Goal: Task Accomplishment & Management: Complete application form

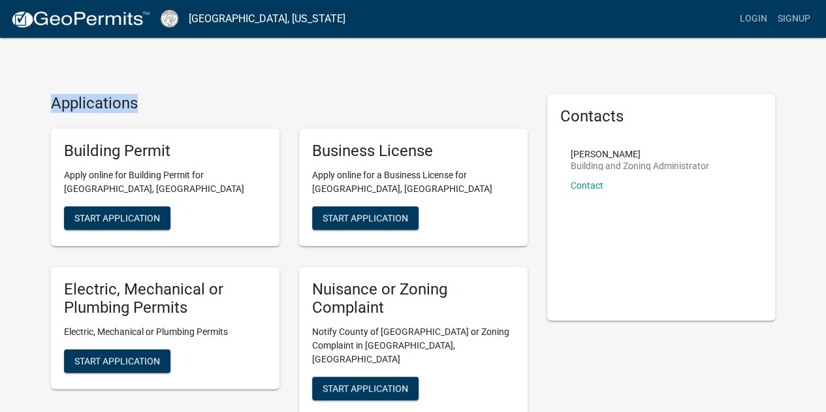
drag, startPoint x: 148, startPoint y: 104, endPoint x: 42, endPoint y: 103, distance: 106.4
click at [42, 103] on div "Applications Building Permit Apply online for Building Permit for [GEOGRAPHIC_D…" at bounding box center [289, 337] width 496 height 487
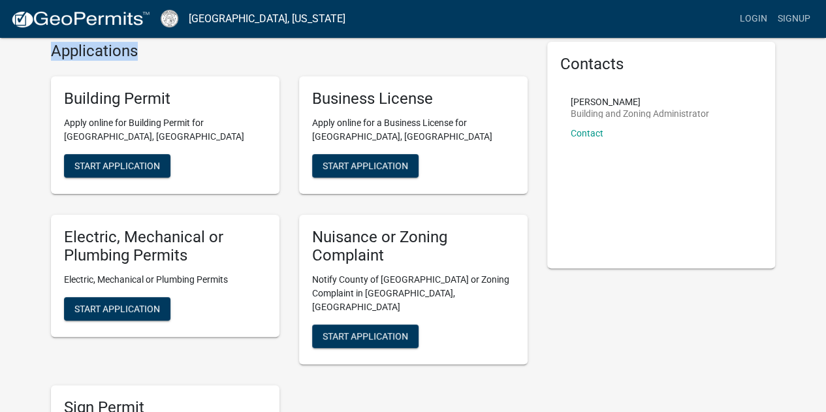
scroll to position [32, 0]
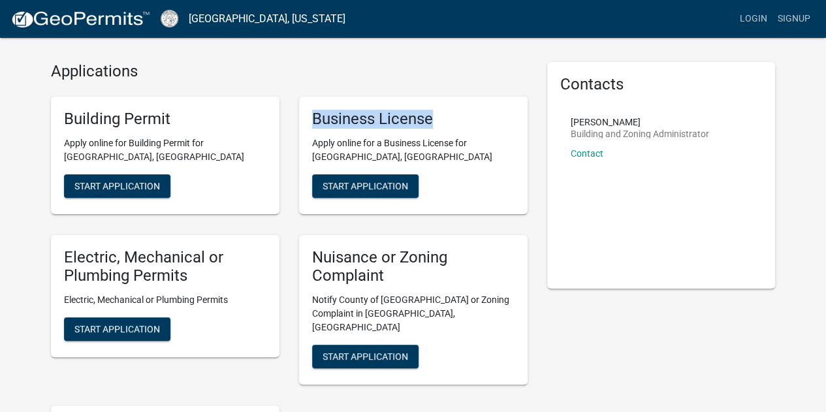
drag, startPoint x: 439, startPoint y: 116, endPoint x: 304, endPoint y: 121, distance: 135.3
click at [304, 121] on div "Business License Apply online for a Business License for [GEOGRAPHIC_DATA], [GE…" at bounding box center [413, 156] width 229 height 118
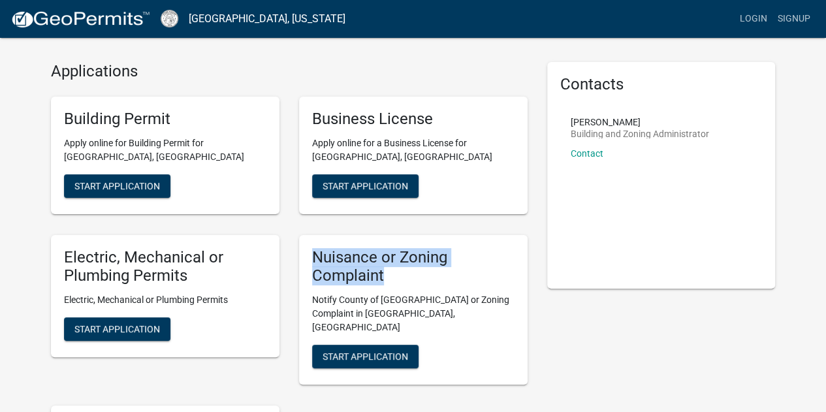
drag, startPoint x: 342, startPoint y: 266, endPoint x: 303, endPoint y: 253, distance: 41.1
click at [303, 253] on div "Nuisance or Zoning Complaint Notify County of Nuisance or Zoning Complaint in […" at bounding box center [413, 310] width 229 height 150
click at [146, 191] on button "Start Application" at bounding box center [117, 186] width 106 height 24
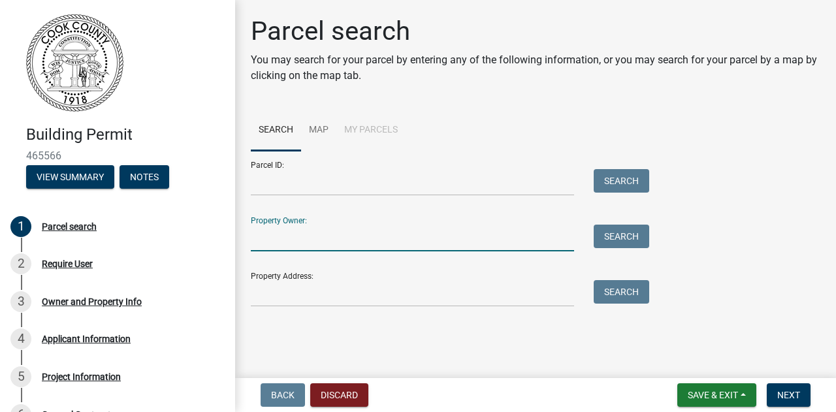
click at [321, 240] on input "Property Owner:" at bounding box center [412, 238] width 323 height 27
type input "[PERSON_NAME]"
click at [614, 246] on button "Search" at bounding box center [620, 237] width 55 height 24
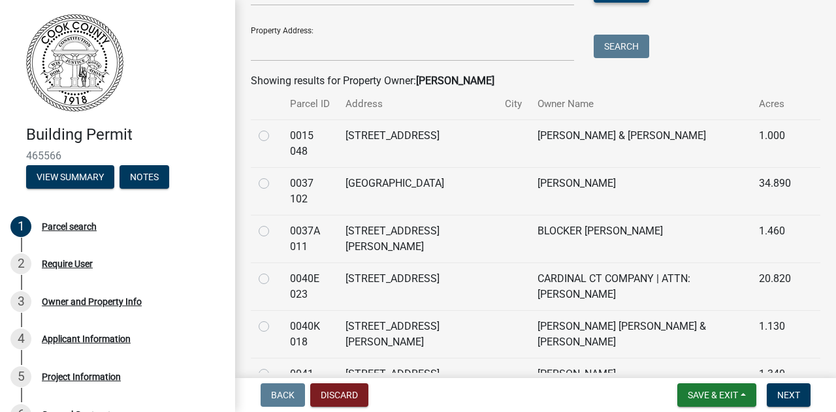
scroll to position [261, 0]
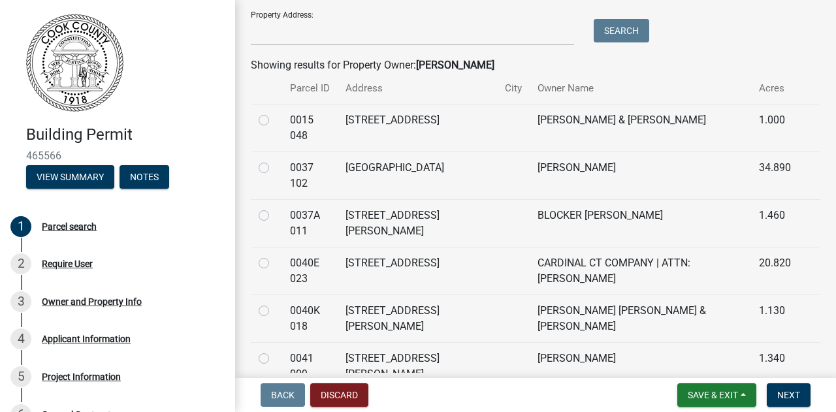
click at [274, 208] on label at bounding box center [274, 208] width 0 height 0
click at [274, 216] on 011 "radio" at bounding box center [278, 212] width 8 height 8
radio 011 "true"
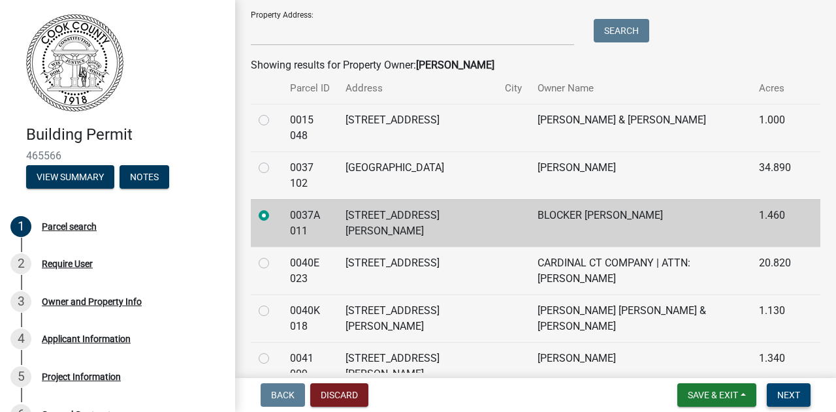
click at [797, 397] on span "Next" at bounding box center [788, 395] width 23 height 10
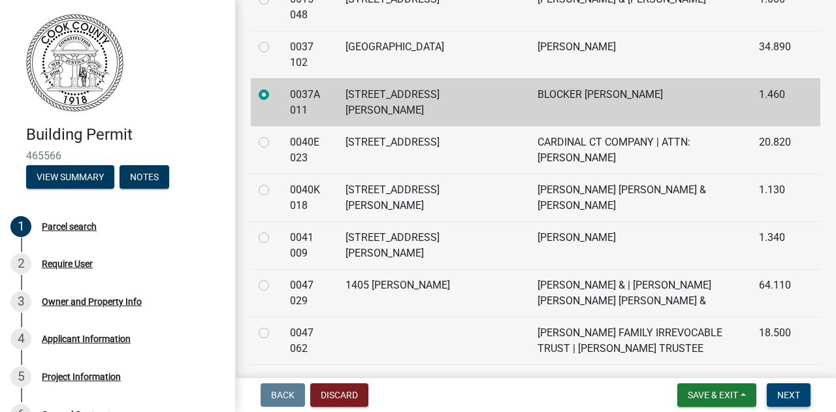
scroll to position [392, 0]
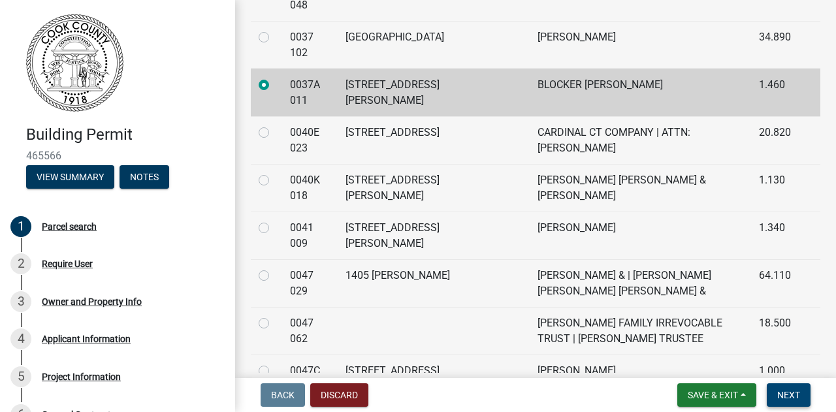
click at [780, 395] on span "Next" at bounding box center [788, 395] width 23 height 10
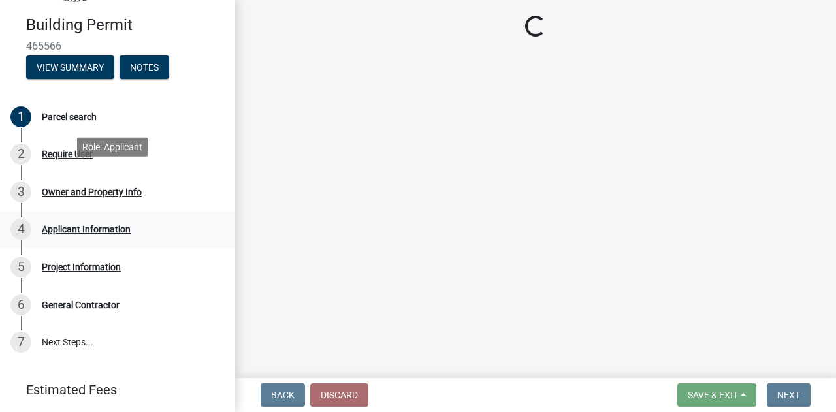
scroll to position [131, 0]
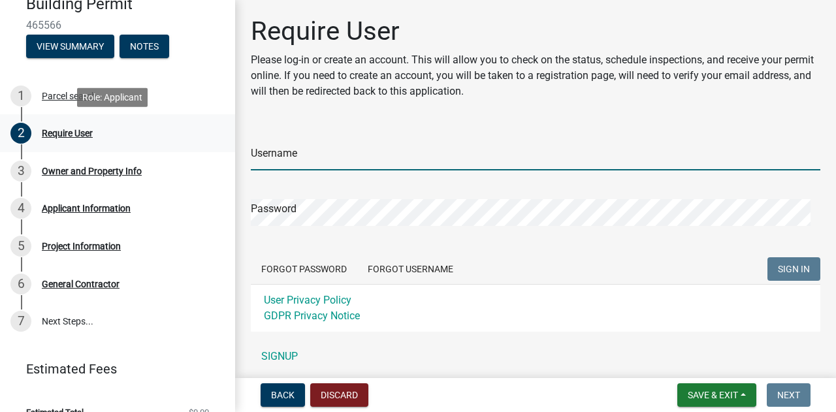
type input "Alextorrez"
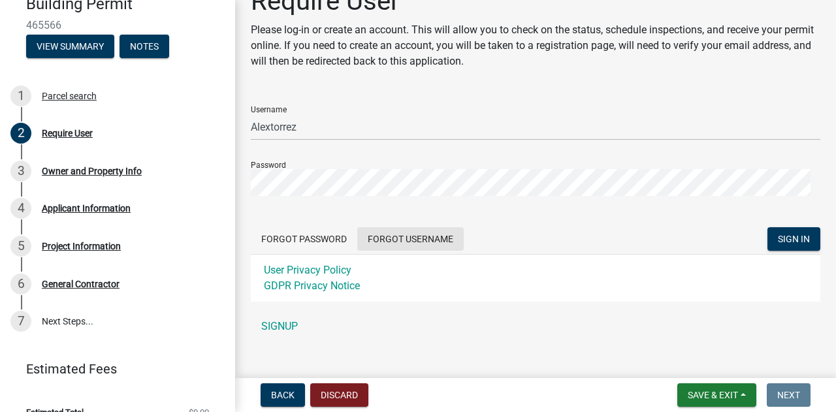
scroll to position [47, 0]
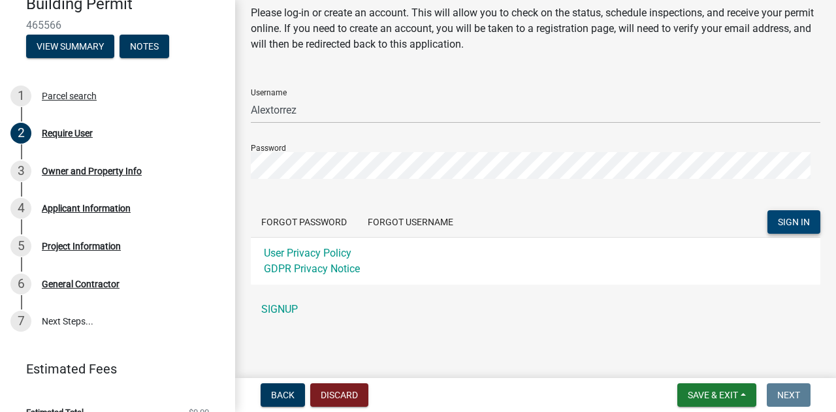
click at [774, 228] on button "SIGN IN" at bounding box center [793, 222] width 53 height 24
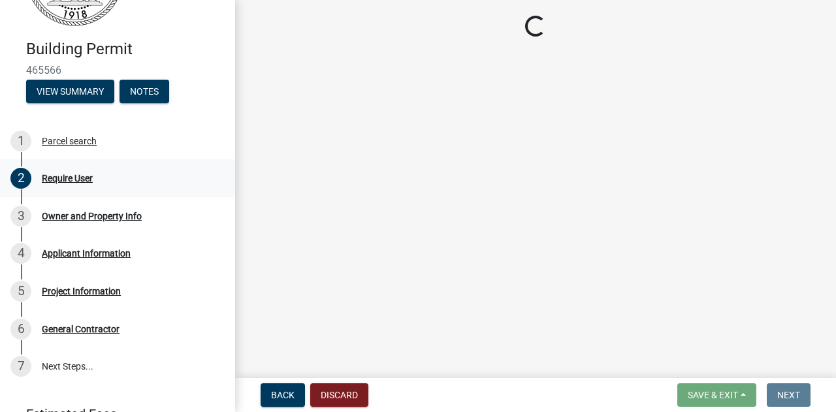
scroll to position [65, 0]
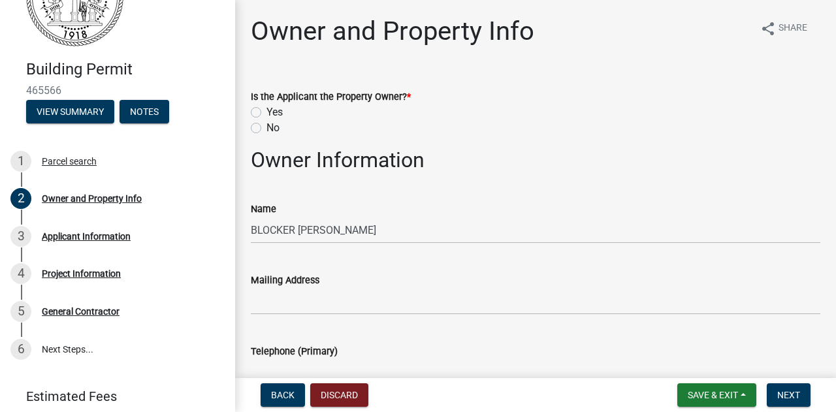
click at [266, 113] on label "Yes" at bounding box center [274, 112] width 16 height 16
click at [266, 113] on input "Yes" at bounding box center [270, 108] width 8 height 8
radio input "true"
click at [266, 131] on label "No" at bounding box center [272, 128] width 13 height 16
click at [266, 129] on input "No" at bounding box center [270, 124] width 8 height 8
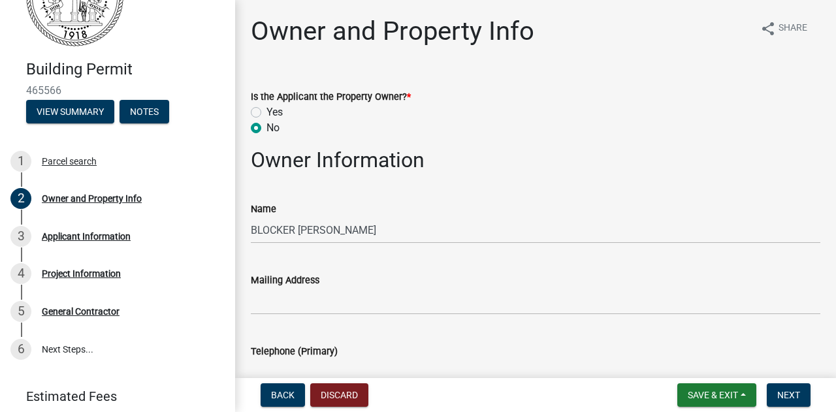
radio input "true"
click at [266, 110] on label "Yes" at bounding box center [274, 112] width 16 height 16
click at [266, 110] on input "Yes" at bounding box center [270, 108] width 8 height 8
radio input "true"
click at [266, 127] on label "No" at bounding box center [272, 128] width 13 height 16
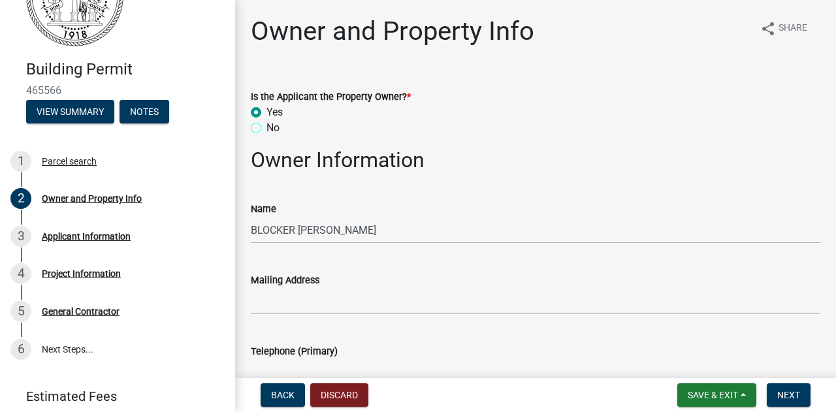
click at [266, 127] on input "No" at bounding box center [270, 124] width 8 height 8
radio input "true"
click at [266, 112] on label "Yes" at bounding box center [274, 112] width 16 height 16
click at [266, 112] on input "Yes" at bounding box center [270, 108] width 8 height 8
radio input "true"
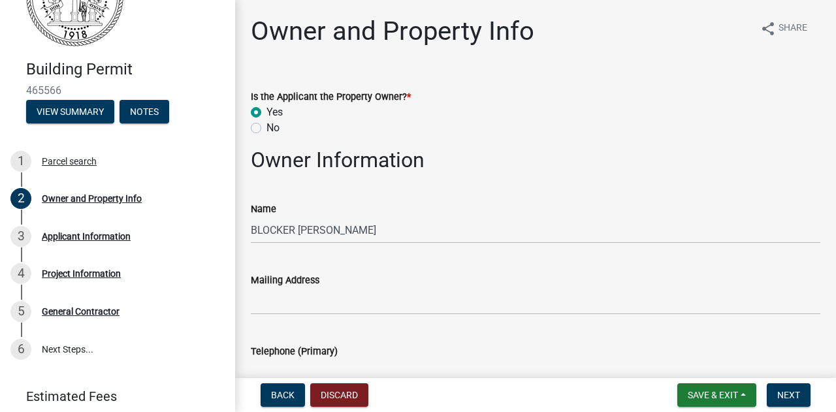
click at [266, 127] on label "No" at bounding box center [272, 128] width 13 height 16
click at [266, 127] on input "No" at bounding box center [270, 124] width 8 height 8
radio input "true"
drag, startPoint x: 432, startPoint y: 96, endPoint x: 245, endPoint y: 93, distance: 186.7
click at [245, 93] on div "Is the Applicant the Property Owner? * Yes No" at bounding box center [535, 104] width 589 height 63
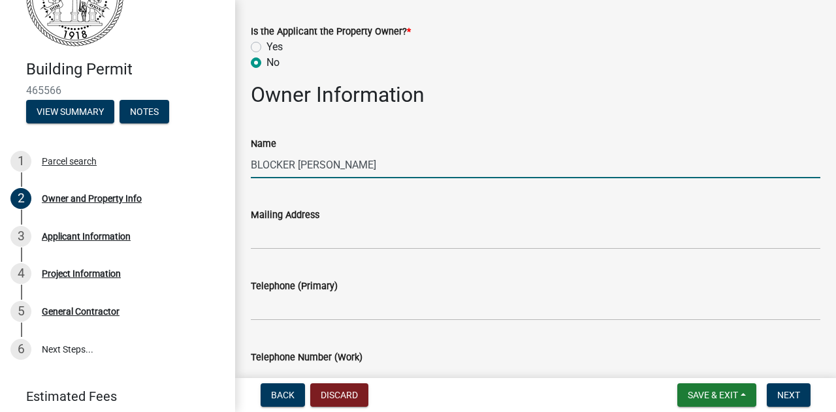
drag, startPoint x: 398, startPoint y: 167, endPoint x: 244, endPoint y: 165, distance: 154.1
click at [244, 165] on div "Name BLOCKER [PERSON_NAME]" at bounding box center [535, 148] width 589 height 61
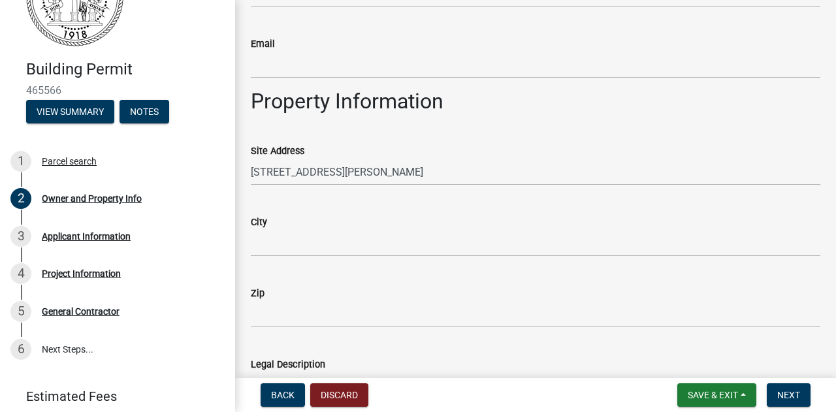
scroll to position [522, 0]
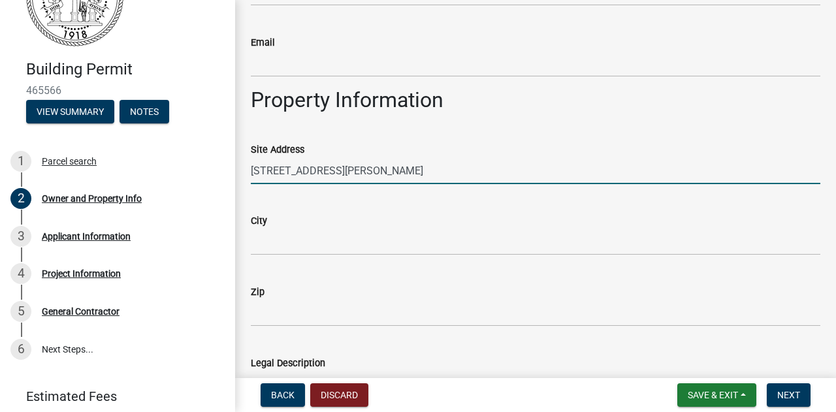
drag, startPoint x: 354, startPoint y: 170, endPoint x: 244, endPoint y: 168, distance: 109.7
click at [244, 168] on div "Site Address [STREET_ADDRESS][PERSON_NAME]" at bounding box center [535, 153] width 589 height 61
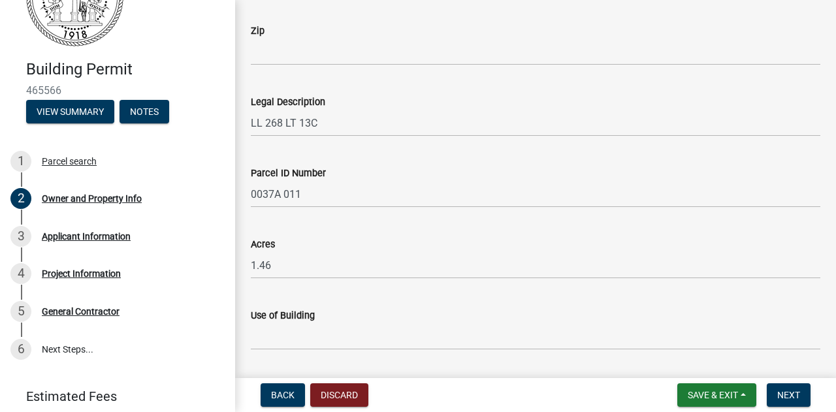
scroll to position [821, 0]
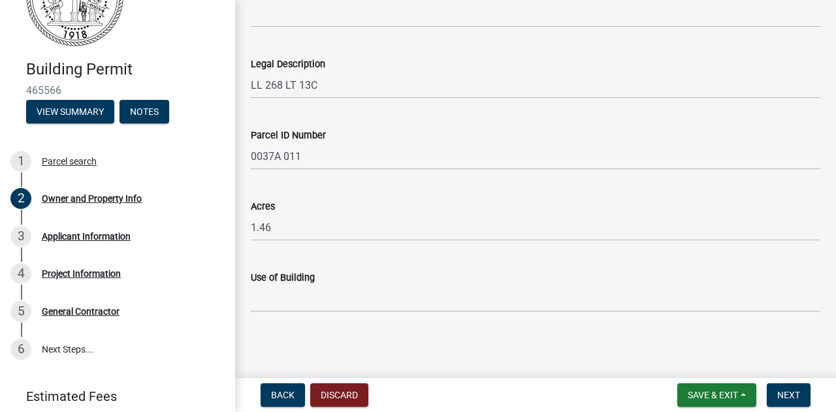
drag, startPoint x: 321, startPoint y: 278, endPoint x: 297, endPoint y: 191, distance: 90.1
click at [251, 275] on div "Use of Building" at bounding box center [535, 278] width 569 height 16
drag, startPoint x: 330, startPoint y: 136, endPoint x: 249, endPoint y: 138, distance: 81.0
click at [249, 138] on div "Parcel ID Number 0037A 011" at bounding box center [535, 139] width 589 height 61
click at [278, 161] on input "0037A 011" at bounding box center [535, 156] width 569 height 27
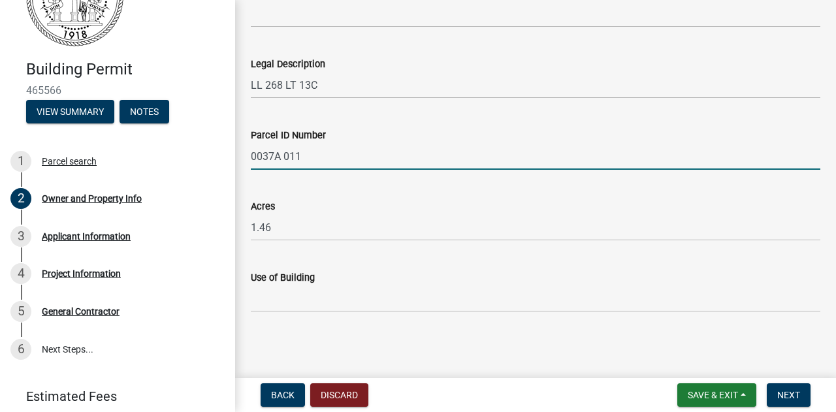
click at [309, 153] on input "0037A 011" at bounding box center [535, 156] width 569 height 27
drag, startPoint x: 306, startPoint y: 155, endPoint x: 245, endPoint y: 154, distance: 60.1
click at [245, 154] on div "Parcel ID Number 0037A 011" at bounding box center [535, 139] width 589 height 61
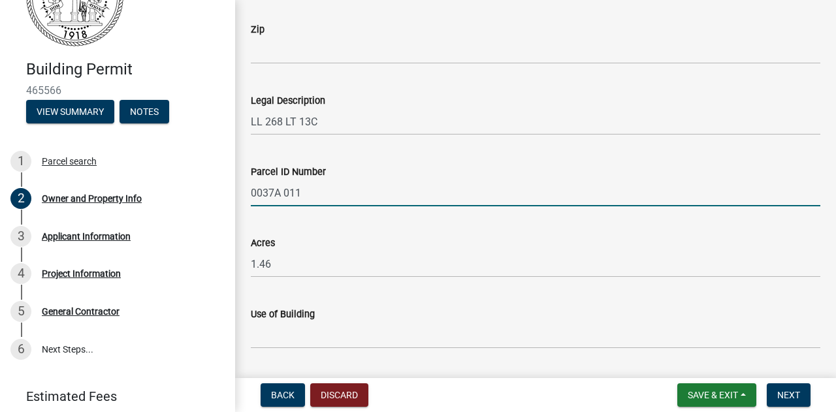
scroll to position [756, 0]
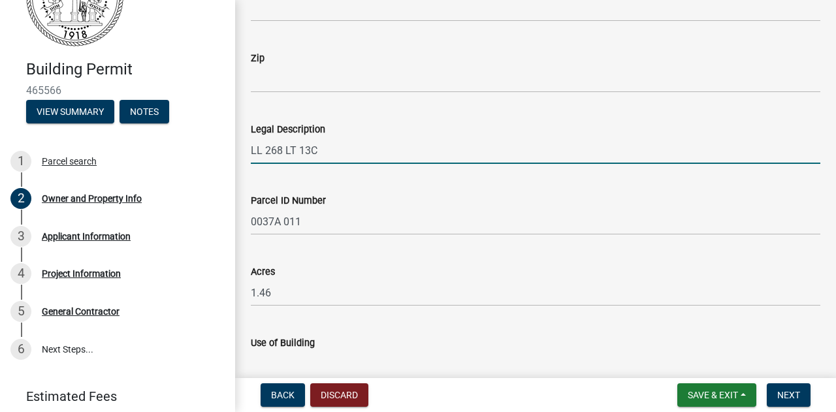
drag, startPoint x: 320, startPoint y: 150, endPoint x: 245, endPoint y: 152, distance: 74.5
click at [245, 152] on div "Legal Description LL 268 LT 13C" at bounding box center [535, 133] width 589 height 61
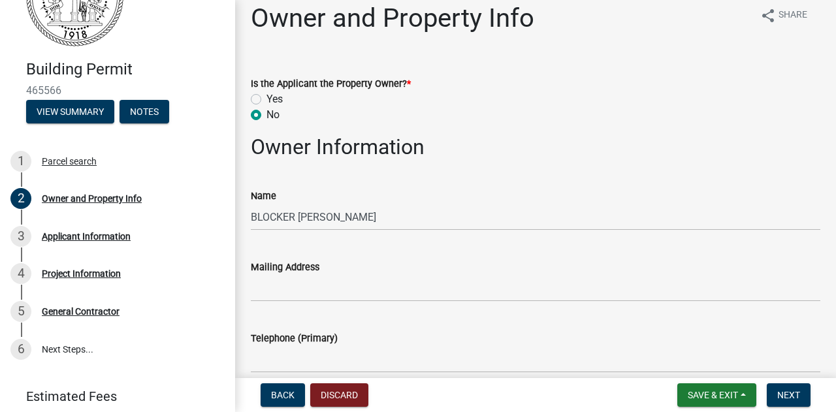
scroll to position [0, 0]
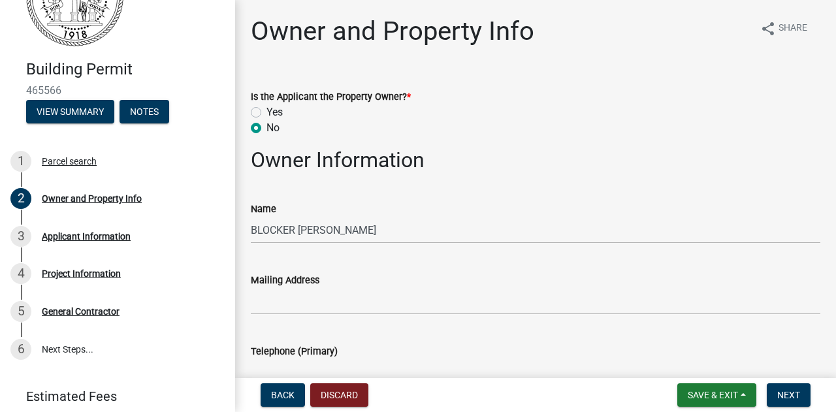
click at [266, 110] on label "Yes" at bounding box center [274, 112] width 16 height 16
click at [266, 110] on input "Yes" at bounding box center [270, 108] width 8 height 8
radio input "true"
click at [789, 394] on span "Next" at bounding box center [788, 395] width 23 height 10
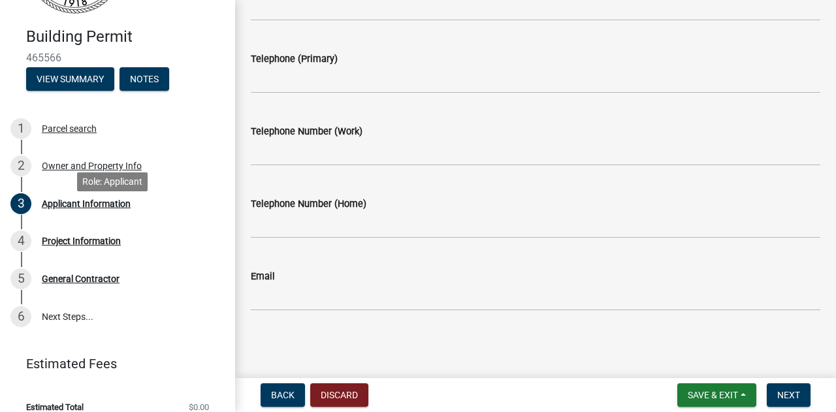
scroll to position [112, 0]
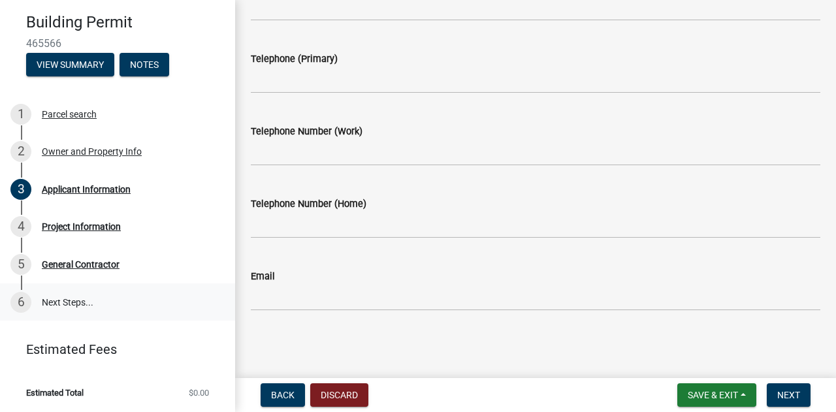
click at [60, 297] on link "6 Next Steps..." at bounding box center [117, 302] width 235 height 38
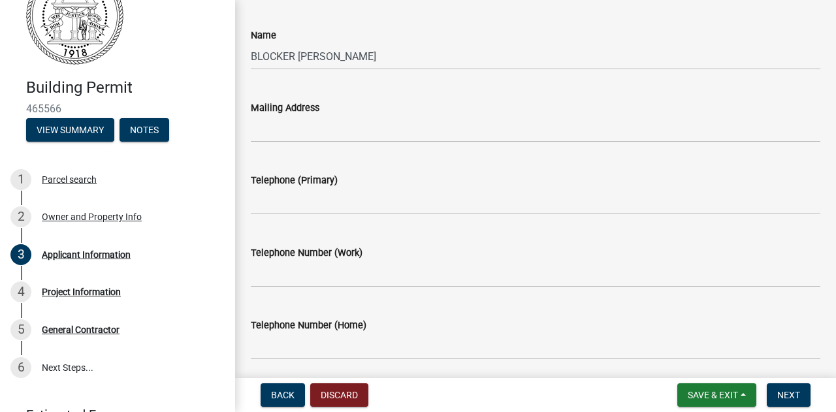
scroll to position [0, 0]
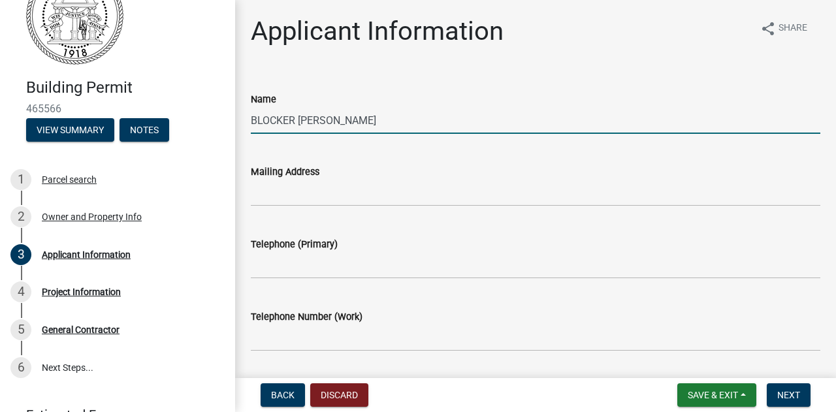
drag, startPoint x: 397, startPoint y: 118, endPoint x: 221, endPoint y: 119, distance: 175.6
click at [221, 119] on div "Building Permit 465566 View Summary Notes 1 Parcel search 2 Owner and Property …" at bounding box center [418, 206] width 836 height 412
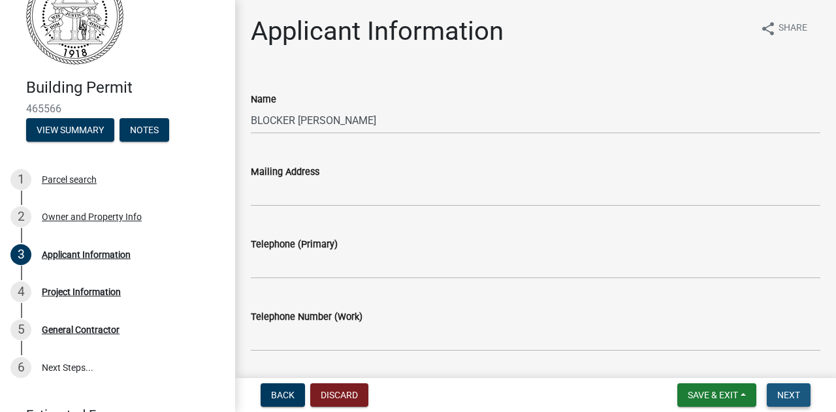
click at [798, 394] on span "Next" at bounding box center [788, 395] width 23 height 10
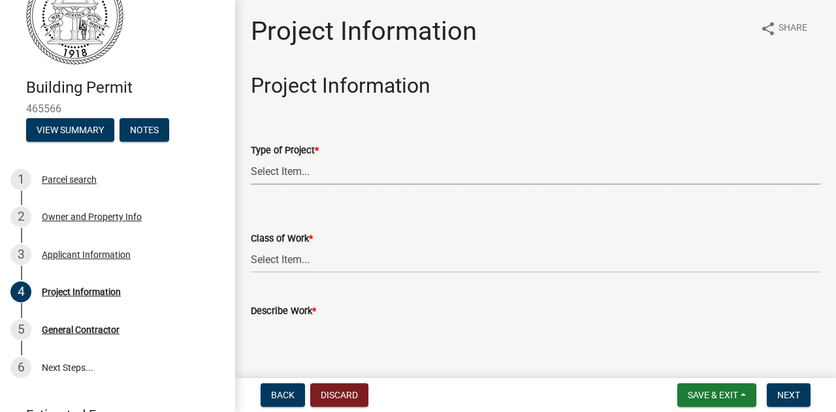
click at [298, 166] on select "Select Item... Manufactured Home New Single Family New Multi-Family New Commerc…" at bounding box center [535, 171] width 569 height 27
drag, startPoint x: 343, startPoint y: 225, endPoint x: 342, endPoint y: 215, distance: 10.5
click at [343, 225] on div "Class of Work * Select Item... Addition Alteration Demolish Erect Move Relocate…" at bounding box center [535, 235] width 569 height 76
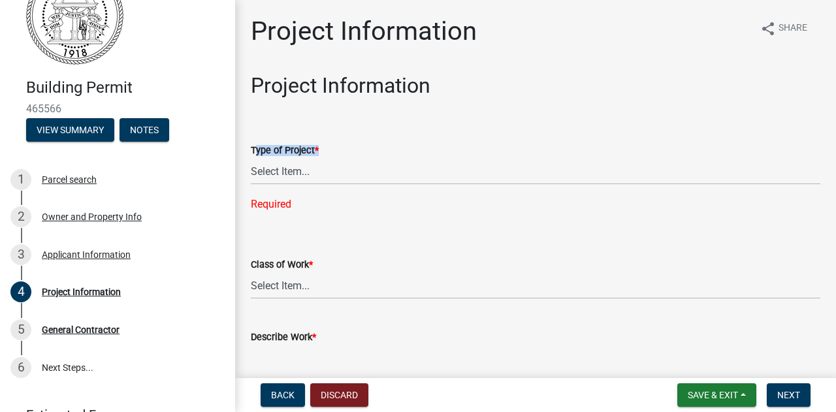
drag, startPoint x: 321, startPoint y: 153, endPoint x: 259, endPoint y: 165, distance: 62.5
click at [249, 150] on div "Type of Project * Select Item... Manufactured Home New Single Family New Multi-…" at bounding box center [535, 160] width 589 height 104
click at [268, 170] on select "Select Item... Manufactured Home New Single Family New Multi-Family New Commerc…" at bounding box center [535, 171] width 569 height 27
click at [251, 158] on select "Select Item... Manufactured Home New Single Family New Multi-Family New Commerc…" at bounding box center [535, 171] width 569 height 27
select select "004cc319-f3fc-42a2-a2da-87fd126bfcbd"
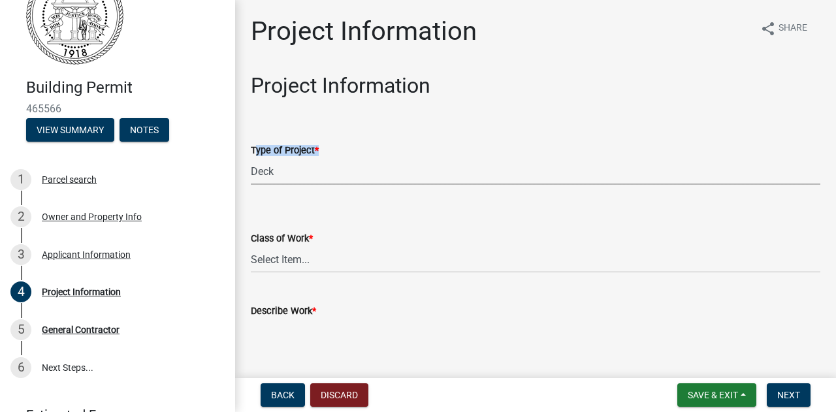
scroll to position [65, 0]
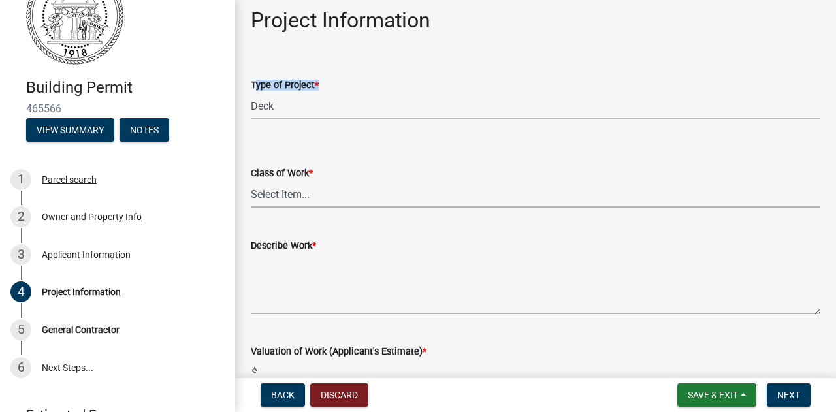
click at [308, 193] on select "Select Item... Addition Alteration Demolish Erect Move Relocate Repair ReRoof" at bounding box center [535, 194] width 569 height 27
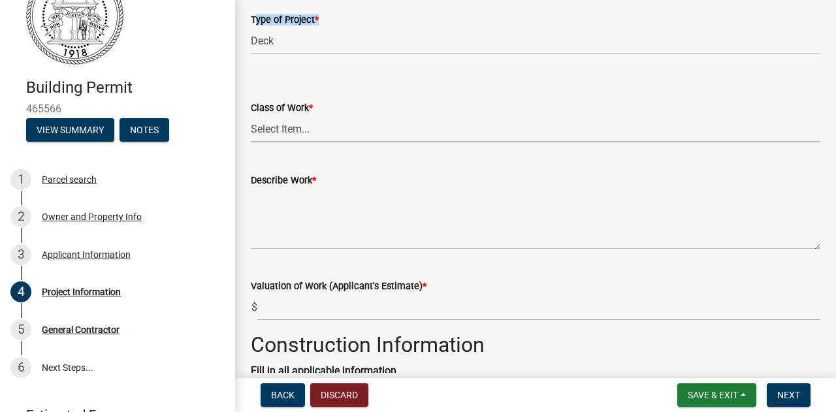
click at [303, 132] on select "Select Item... Addition Alteration Demolish Erect Move Relocate Repair ReRoof" at bounding box center [535, 129] width 569 height 27
click at [251, 116] on select "Select Item... Addition Alteration Demolish Erect Move Relocate Repair ReRoof" at bounding box center [535, 129] width 569 height 27
select select "ac44dbd2-ed4d-4a0c-b9f1-24d531eaee1a"
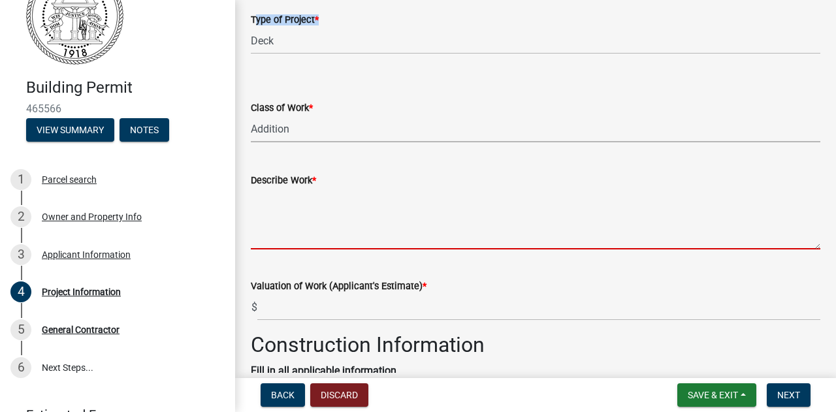
click at [282, 238] on textarea "Describe Work *" at bounding box center [535, 218] width 569 height 61
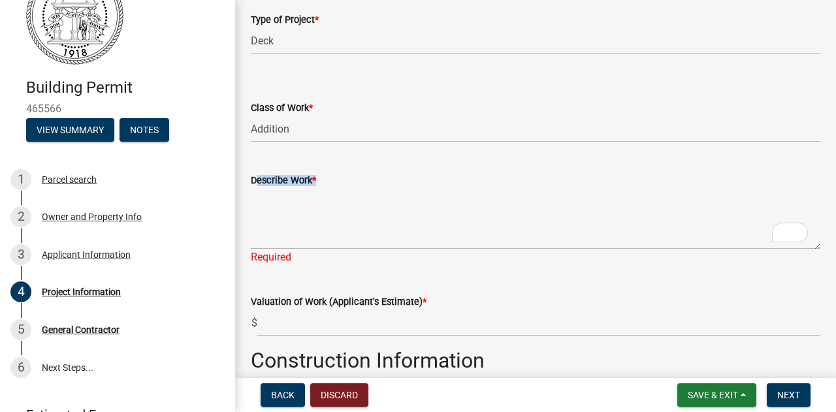
drag, startPoint x: 313, startPoint y: 179, endPoint x: 249, endPoint y: 180, distance: 64.0
click at [249, 180] on div "Describe Work * Required" at bounding box center [535, 209] width 589 height 111
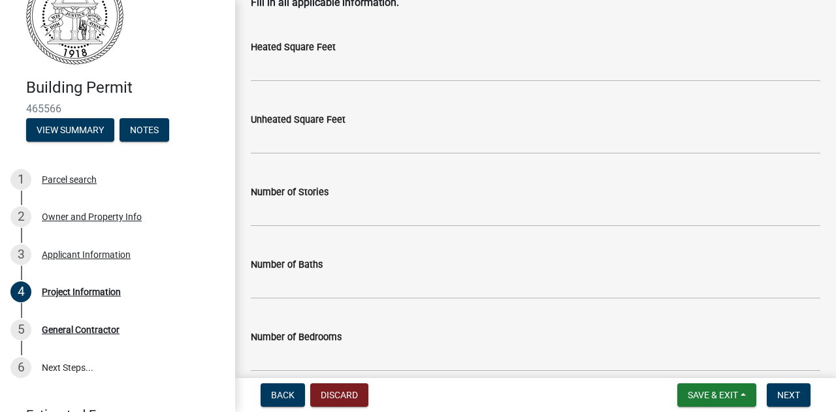
scroll to position [0, 0]
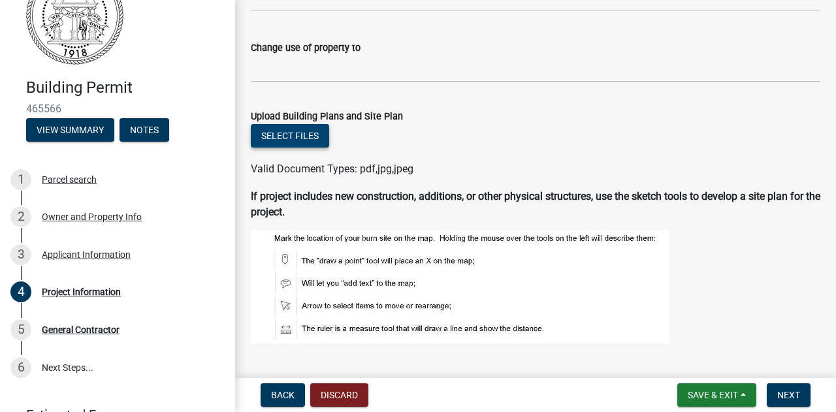
drag, startPoint x: 417, startPoint y: 116, endPoint x: 276, endPoint y: 132, distance: 141.3
click at [251, 117] on div "Upload Building Plans and Site Plan" at bounding box center [535, 116] width 569 height 16
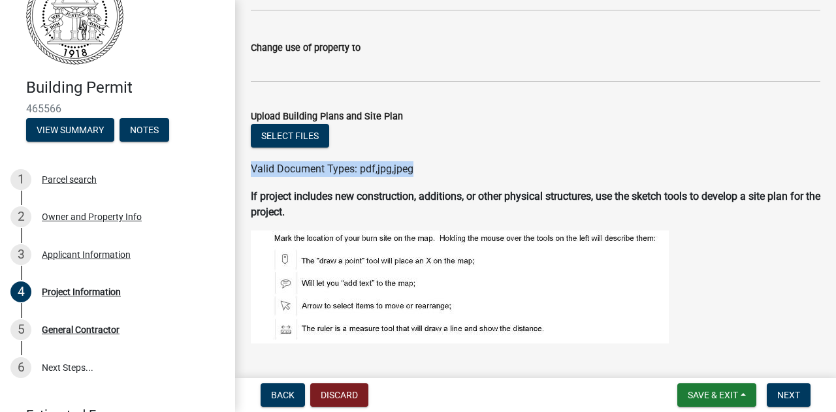
drag, startPoint x: 414, startPoint y: 172, endPoint x: 248, endPoint y: 175, distance: 165.9
click at [248, 175] on div "Valid Document Types: pdf,jpg,jpeg" at bounding box center [535, 169] width 589 height 16
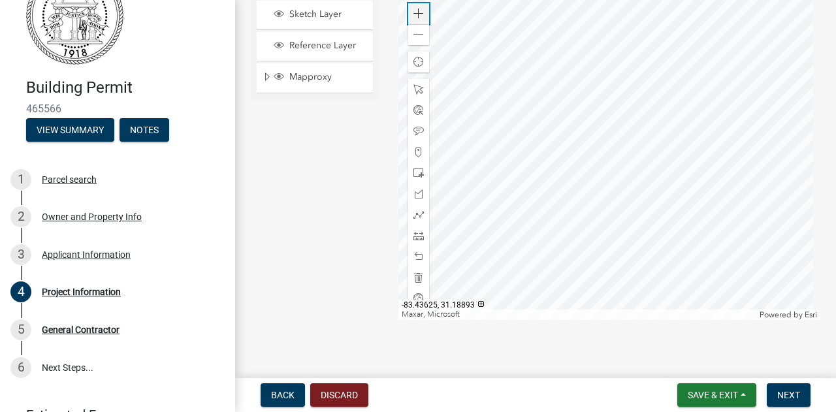
click at [415, 15] on span at bounding box center [418, 13] width 10 height 10
click at [415, 16] on span at bounding box center [418, 13] width 10 height 10
click at [629, 217] on div at bounding box center [609, 156] width 422 height 326
click at [418, 170] on span at bounding box center [418, 173] width 10 height 10
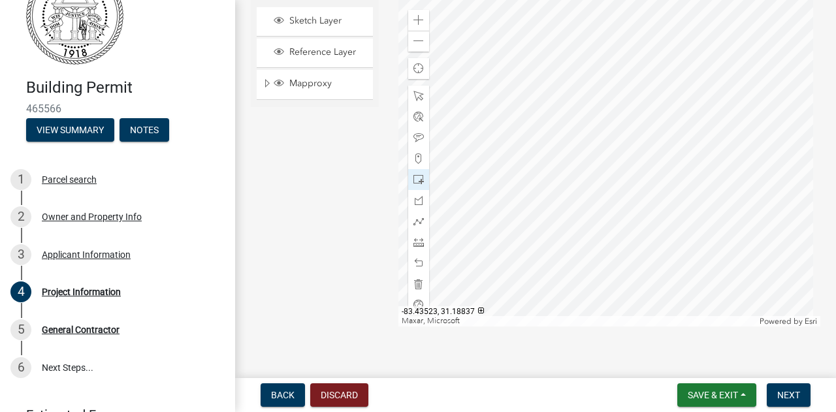
click at [480, 136] on div at bounding box center [609, 163] width 422 height 326
click at [499, 150] on div at bounding box center [609, 163] width 422 height 326
click at [416, 92] on span at bounding box center [418, 96] width 10 height 10
click at [490, 145] on div at bounding box center [609, 163] width 422 height 326
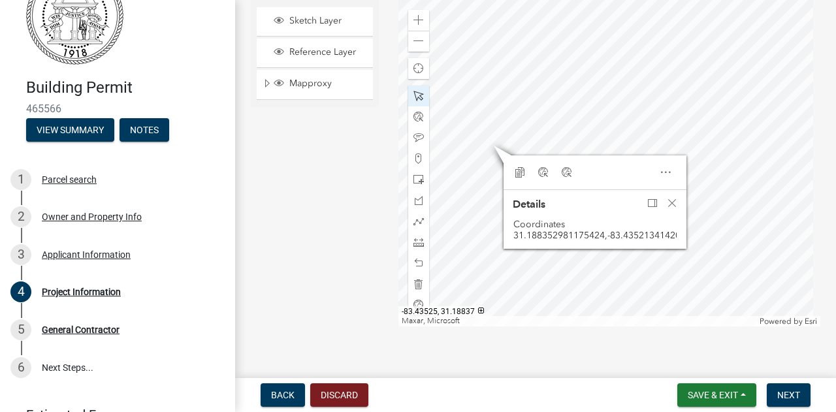
click at [459, 122] on div at bounding box center [609, 163] width 422 height 326
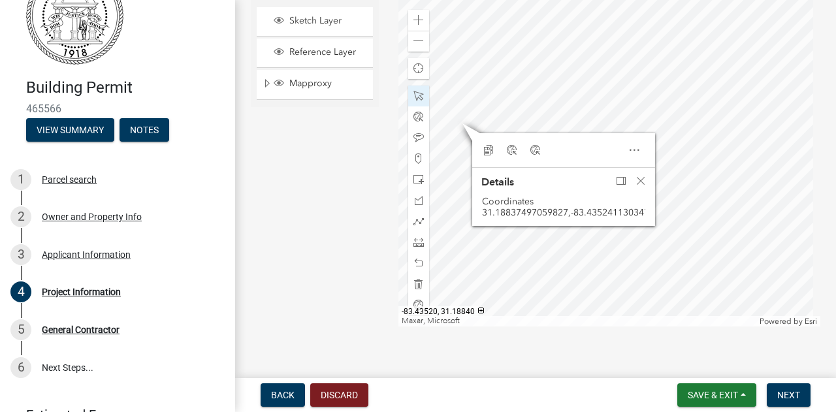
click at [500, 95] on div at bounding box center [609, 163] width 422 height 326
click at [640, 180] on span "Close" at bounding box center [640, 181] width 10 height 10
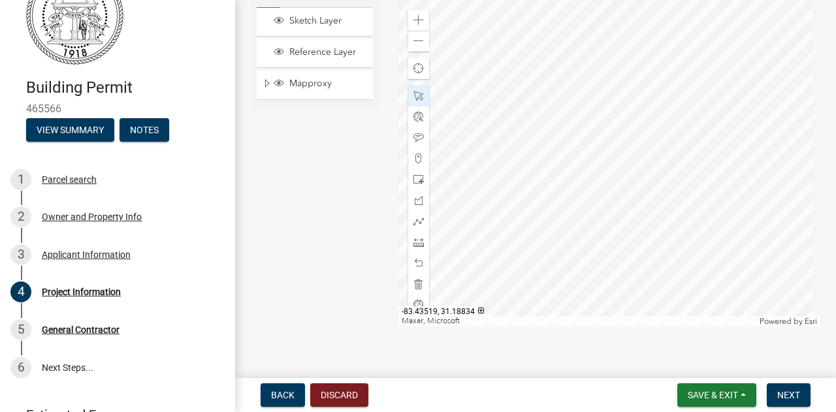
click at [509, 155] on div at bounding box center [609, 163] width 422 height 326
drag, startPoint x: 310, startPoint y: 166, endPoint x: 419, endPoint y: 164, distance: 109.1
click at [311, 167] on div "Sketch Layer Reference Layer Mapproxy Parcels Parcel Numbers Address Numbers Ye…" at bounding box center [315, 163] width 148 height 326
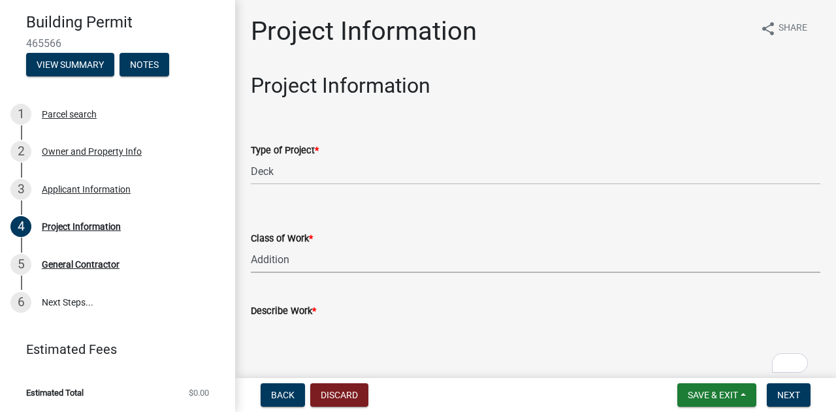
click at [294, 257] on select "Select Item... Addition Alteration Demolish Erect Move Relocate Repair ReRoof" at bounding box center [535, 259] width 569 height 27
click at [251, 246] on select "Select Item... Addition Alteration Demolish Erect Move Relocate Repair ReRoof" at bounding box center [535, 259] width 569 height 27
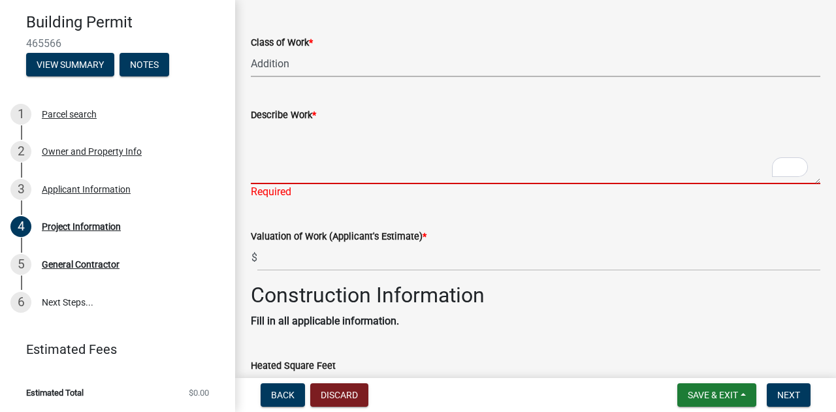
click at [309, 181] on textarea "Describe Work *" at bounding box center [535, 153] width 569 height 61
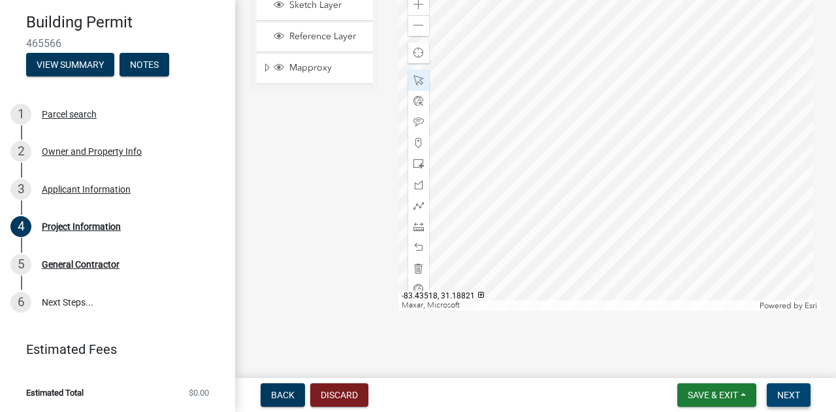
type textarea "Test"
click at [798, 387] on button "Next" at bounding box center [788, 395] width 44 height 24
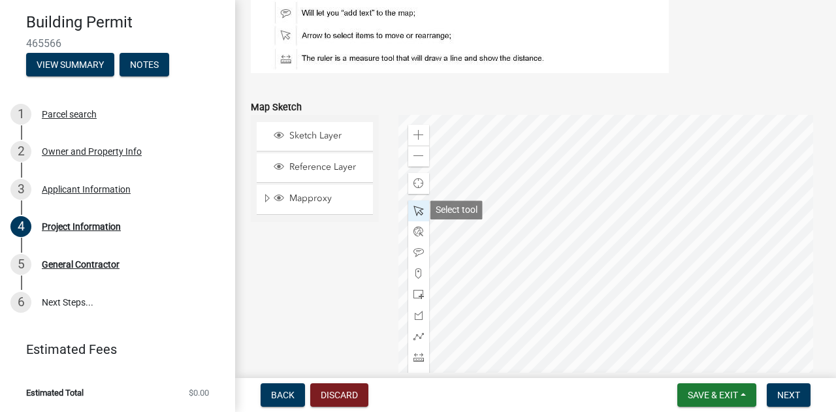
click at [420, 206] on div at bounding box center [418, 210] width 21 height 21
click at [338, 247] on div "Sketch Layer Reference Layer Mapproxy Parcels Parcel Numbers Address Numbers Ye…" at bounding box center [315, 278] width 148 height 326
click at [785, 395] on span "Next" at bounding box center [788, 395] width 23 height 10
drag, startPoint x: 787, startPoint y: 389, endPoint x: 756, endPoint y: 377, distance: 33.7
click at [787, 390] on span "Next" at bounding box center [788, 395] width 23 height 10
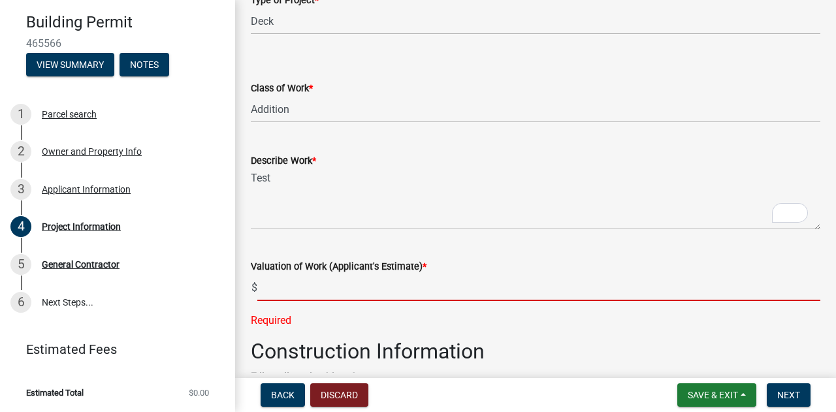
click at [308, 297] on input "text" at bounding box center [538, 287] width 563 height 27
type input "15000"
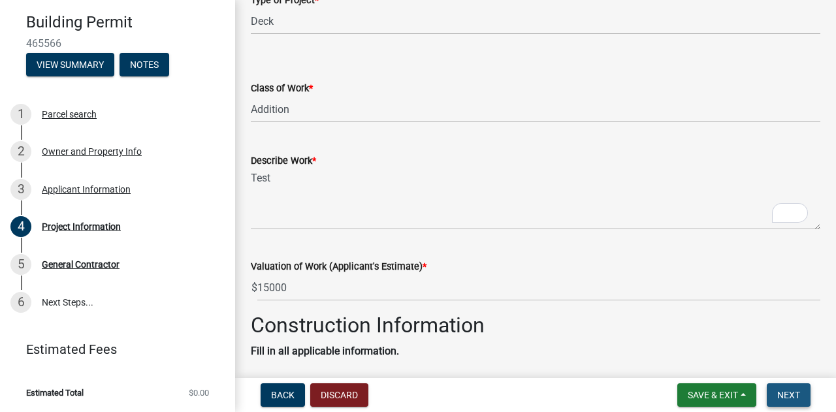
click at [785, 393] on span "Next" at bounding box center [788, 395] width 23 height 10
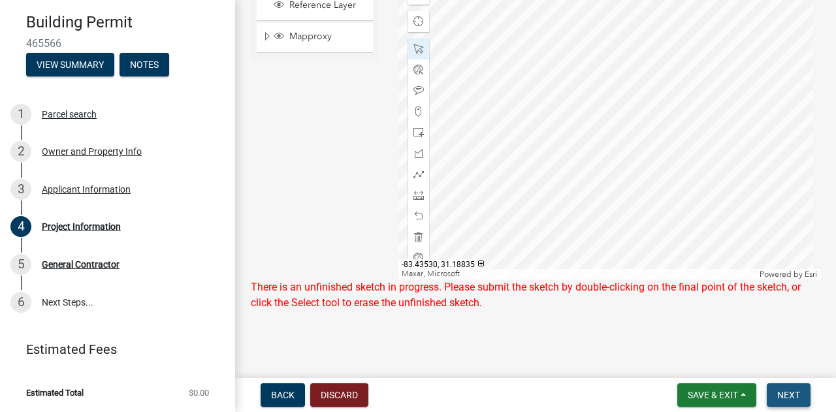
drag, startPoint x: 793, startPoint y: 394, endPoint x: 760, endPoint y: 388, distance: 33.2
click at [793, 394] on span "Next" at bounding box center [788, 395] width 23 height 10
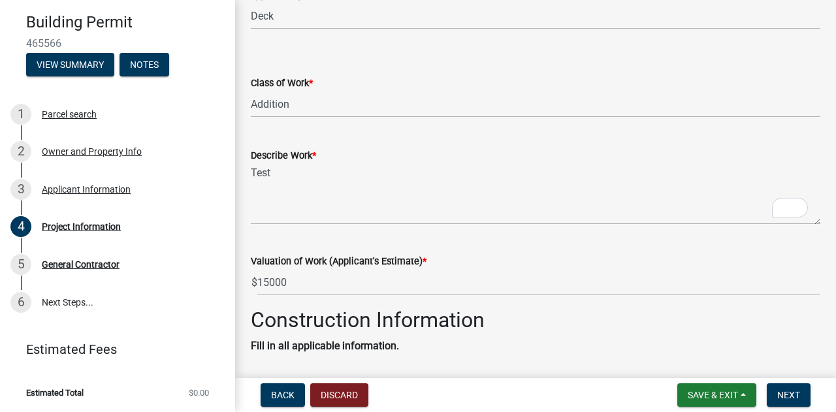
click at [360, 296] on wm-data-entity-input "Valuation of Work (Applicant's Estimate) * $ 15000" at bounding box center [535, 271] width 569 height 72
click at [354, 284] on input "15000" at bounding box center [538, 282] width 563 height 27
click at [528, 327] on h2 "Construction Information" at bounding box center [535, 320] width 569 height 25
click at [345, 193] on textarea "Test" at bounding box center [535, 193] width 569 height 61
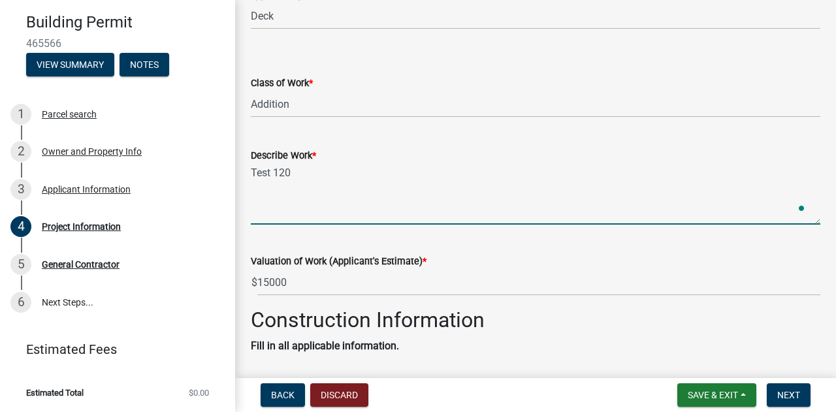
type textarea "Test 120"
click at [565, 249] on div "Valuation of Work (Applicant's Estimate) * $ 15000" at bounding box center [535, 265] width 569 height 61
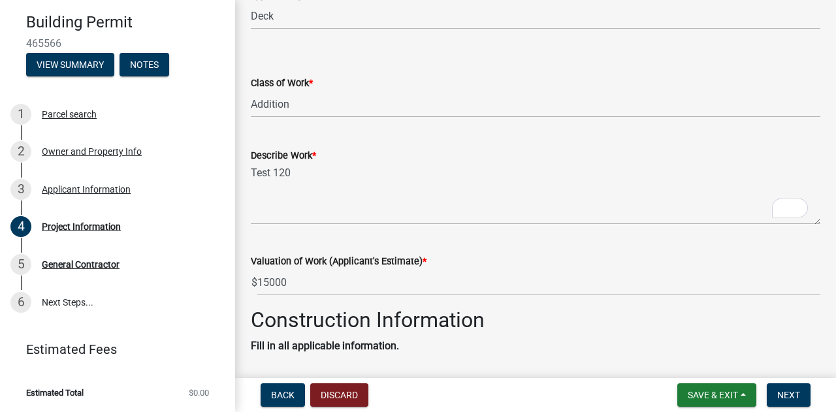
click at [810, 399] on form "Save & Exit Save Save & Exit Next" at bounding box center [744, 395] width 144 height 24
click at [797, 396] on span "Next" at bounding box center [788, 395] width 23 height 10
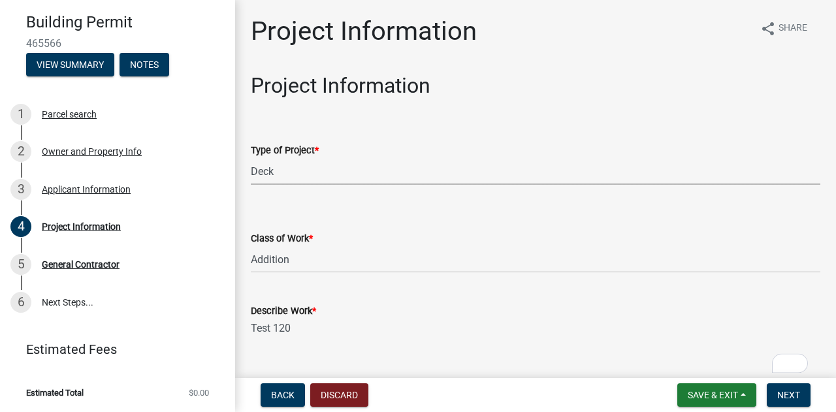
click at [334, 167] on select "Select Item... Manufactured Home New Single Family New Multi-Family New Commerc…" at bounding box center [535, 171] width 569 height 27
click at [251, 158] on select "Select Item... Manufactured Home New Single Family New Multi-Family New Commerc…" at bounding box center [535, 171] width 569 height 27
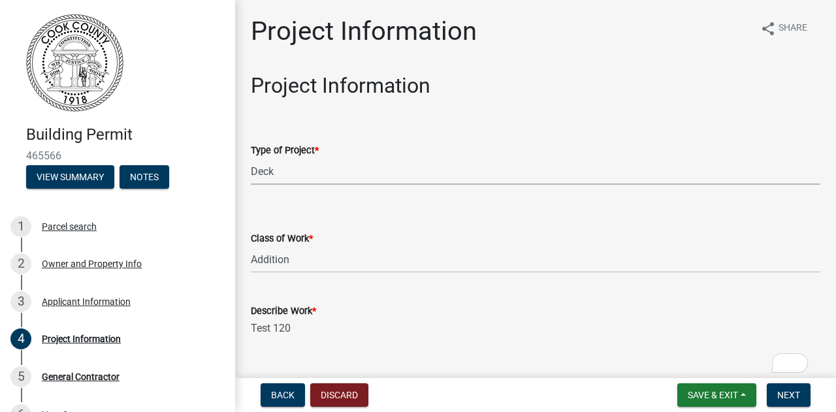
click at [103, 65] on img at bounding box center [74, 63] width 97 height 98
click at [78, 234] on div "1 Parcel search" at bounding box center [112, 226] width 204 height 21
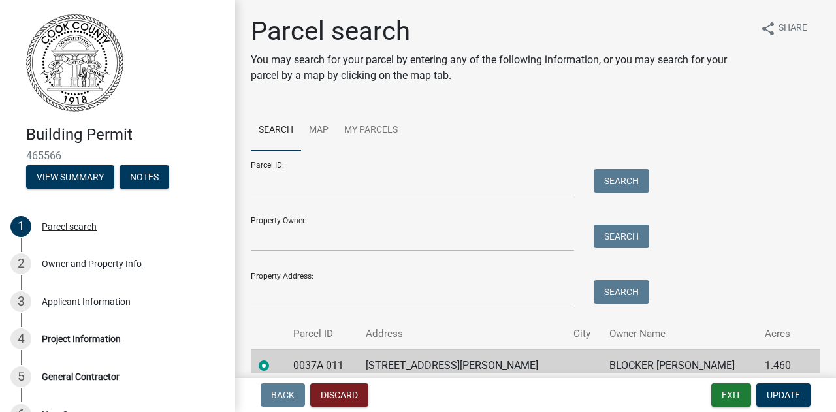
scroll to position [59, 0]
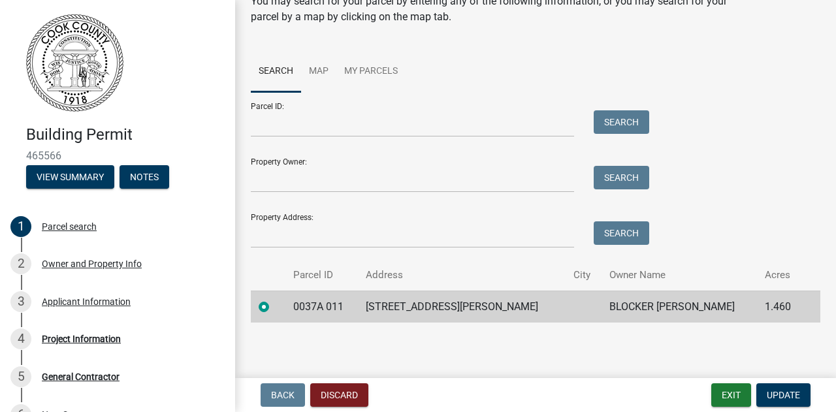
drag, startPoint x: 303, startPoint y: 215, endPoint x: 269, endPoint y: 172, distance: 55.4
click at [239, 214] on div "Parcel search You may search for your parcel by entering any of the following i…" at bounding box center [535, 145] width 601 height 377
click at [329, 64] on link "Map" at bounding box center [318, 72] width 35 height 42
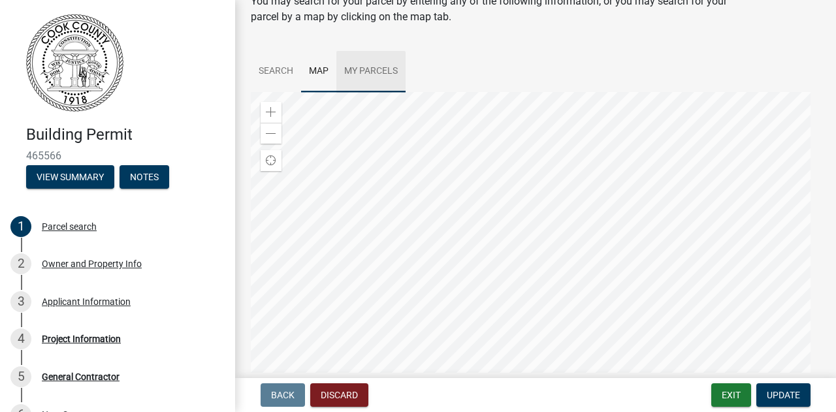
click at [379, 61] on link "My Parcels" at bounding box center [370, 72] width 69 height 42
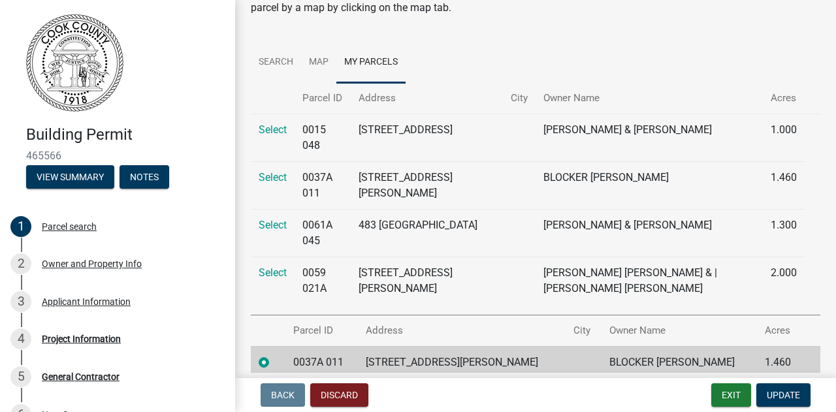
scroll to position [41, 0]
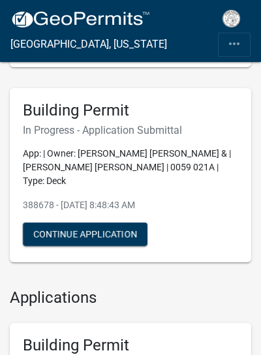
scroll to position [261, 0]
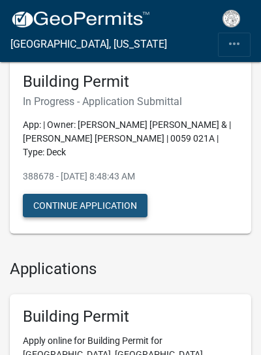
click at [103, 196] on button "Continue Application" at bounding box center [85, 206] width 125 height 24
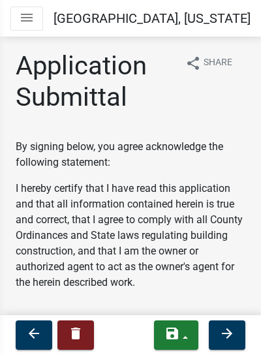
click at [34, 21] on icon "menu" at bounding box center [27, 18] width 16 height 16
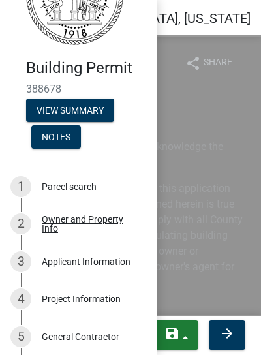
scroll to position [65, 0]
